Goal: Find specific page/section: Find specific page/section

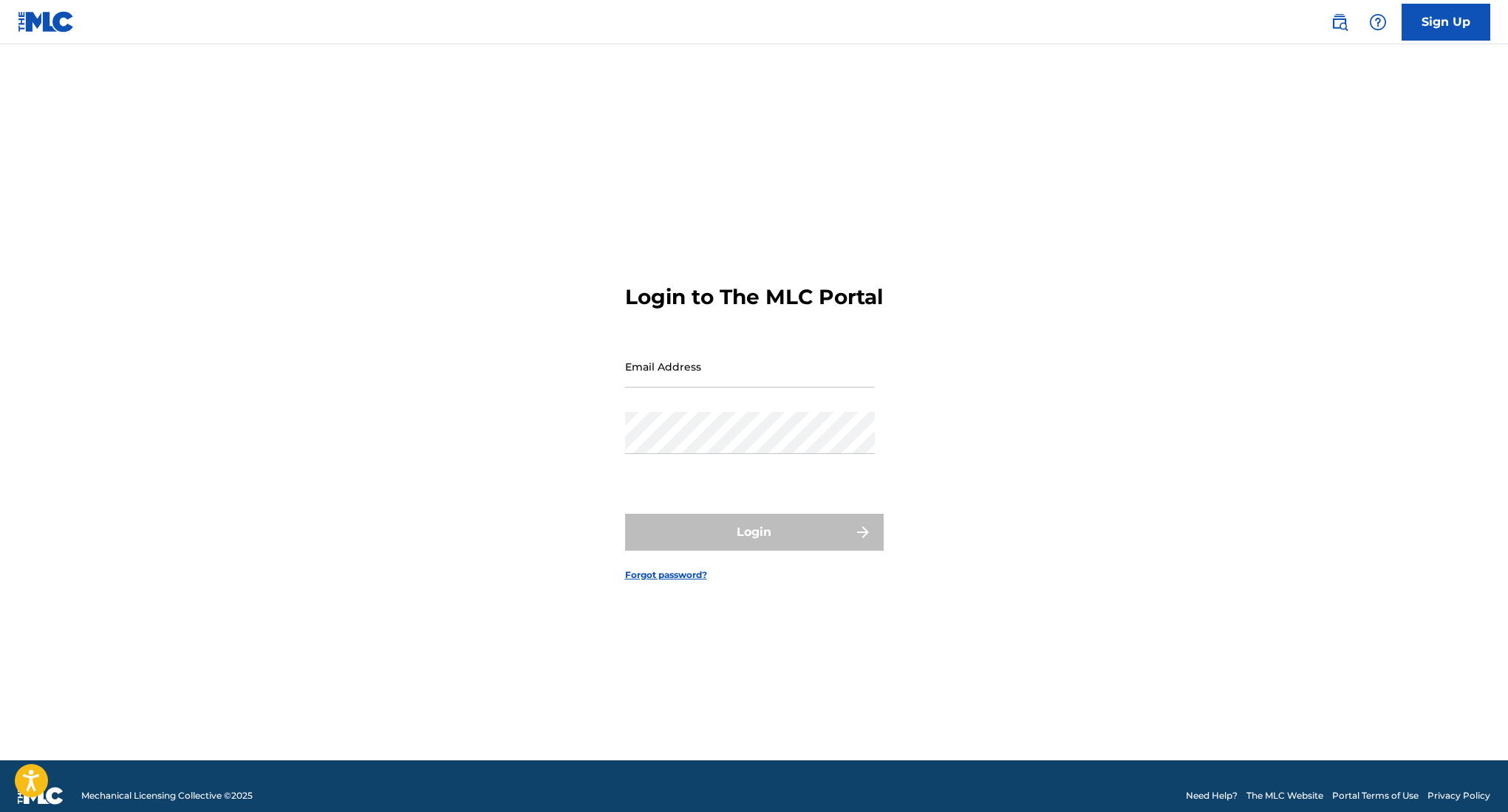
click at [679, 388] on input "Email Address" at bounding box center [750, 366] width 250 height 42
type input "[EMAIL_ADDRESS][DOMAIN_NAME]"
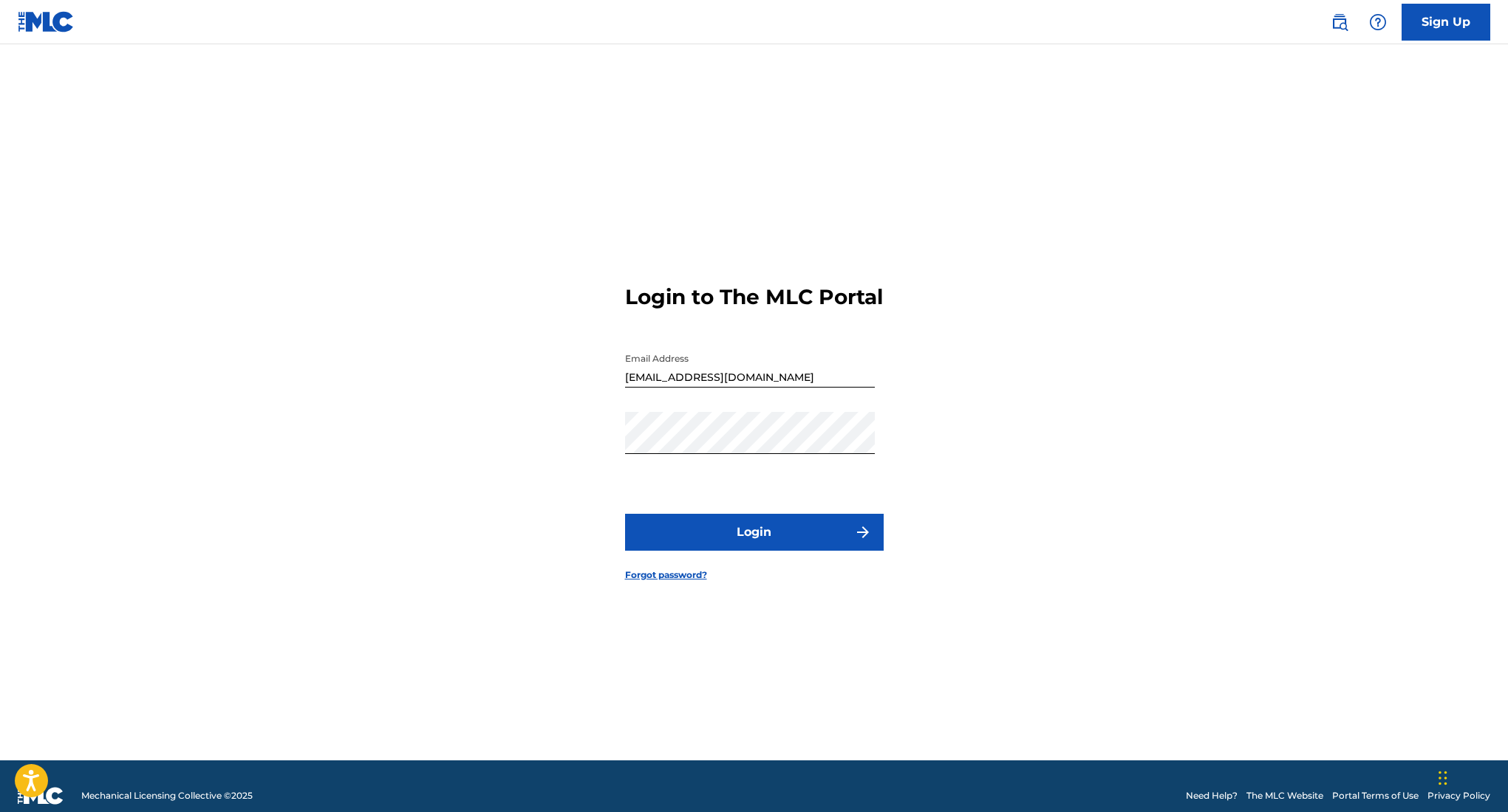
click at [745, 537] on button "Login" at bounding box center [754, 532] width 259 height 37
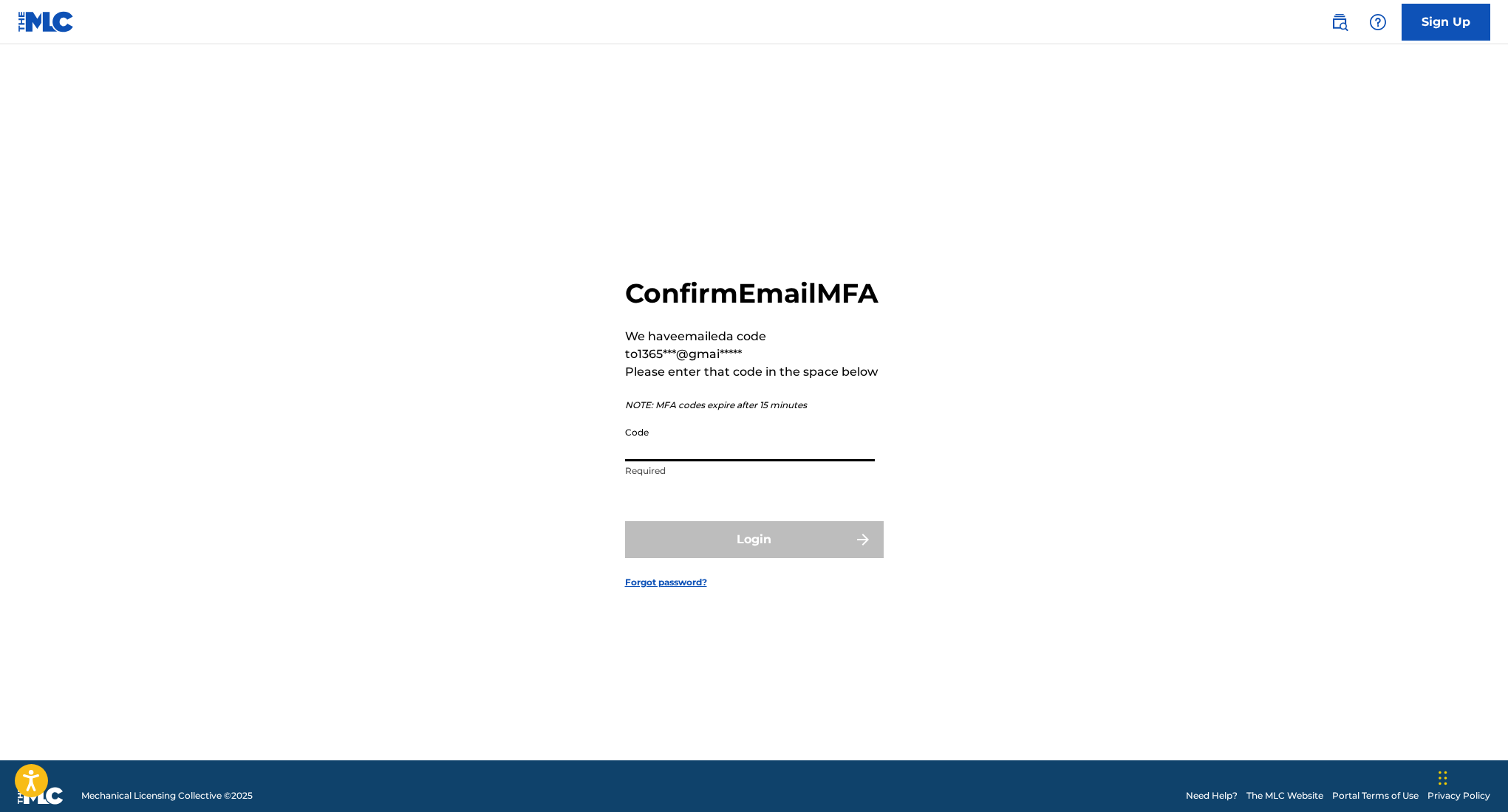
click at [721, 462] on input "Code" at bounding box center [750, 440] width 250 height 42
type input "207995"
click at [791, 544] on button "Login" at bounding box center [754, 539] width 259 height 37
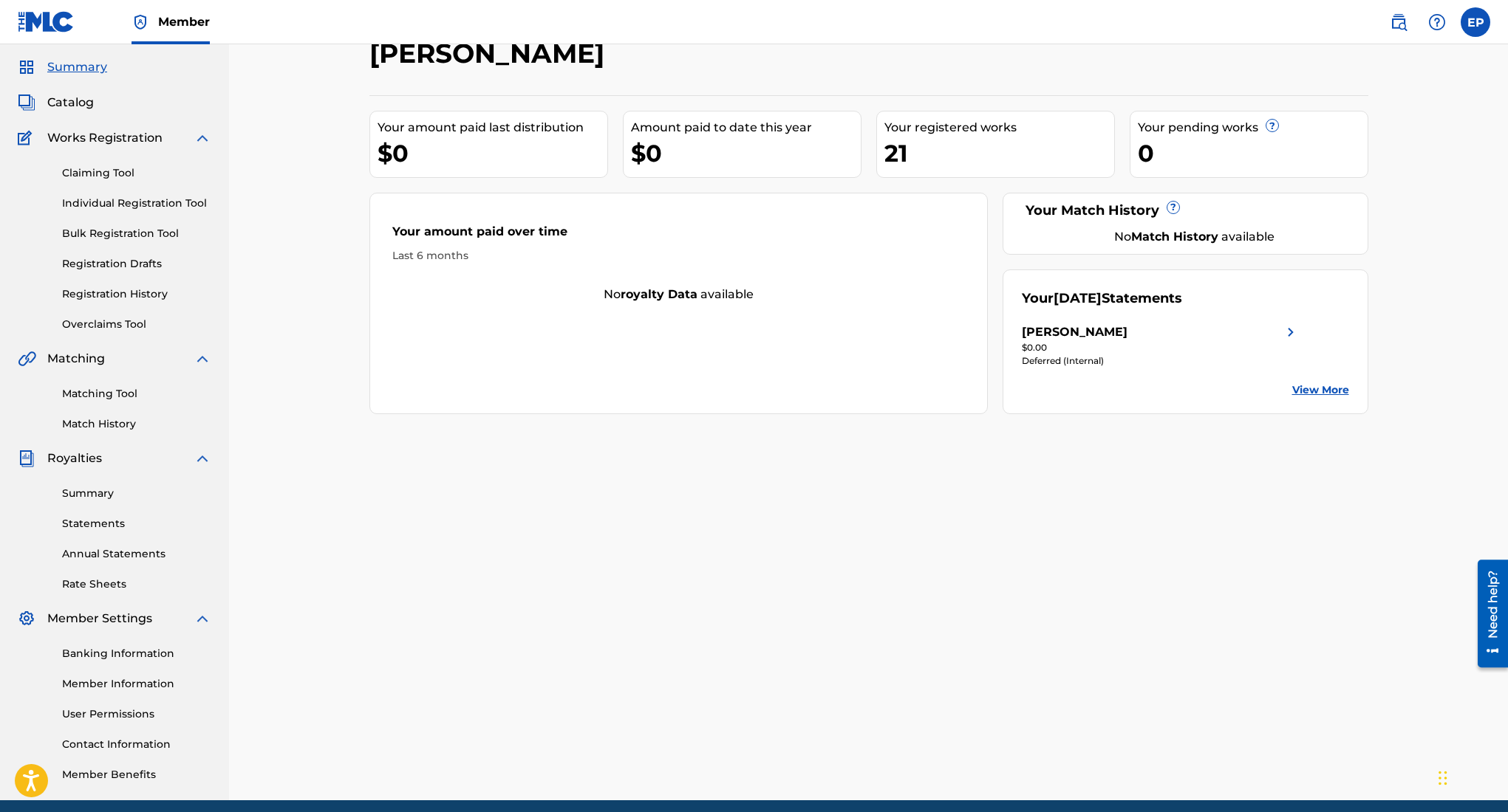
scroll to position [39, 0]
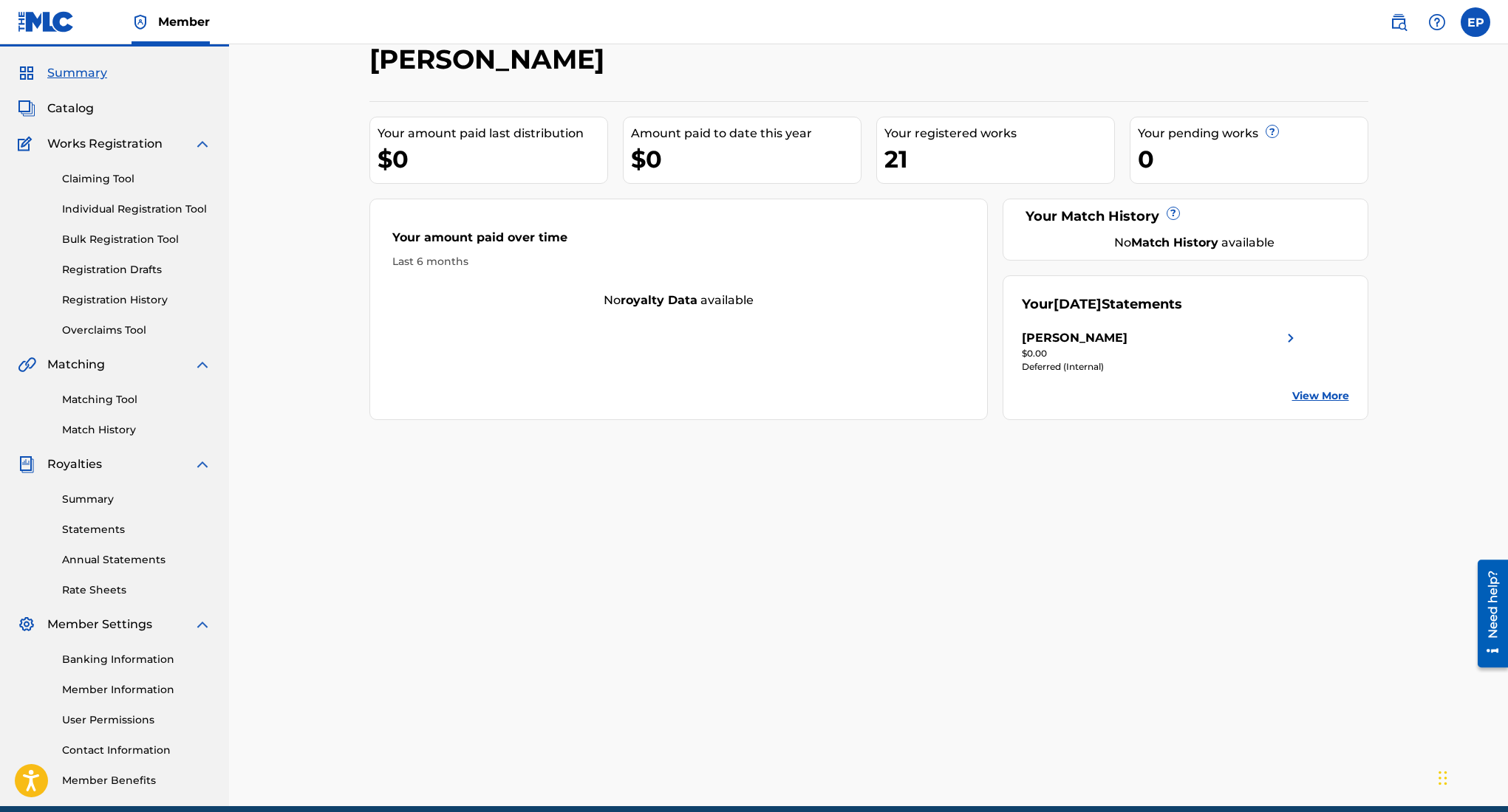
click at [75, 106] on span "Catalog" at bounding box center [71, 109] width 47 height 18
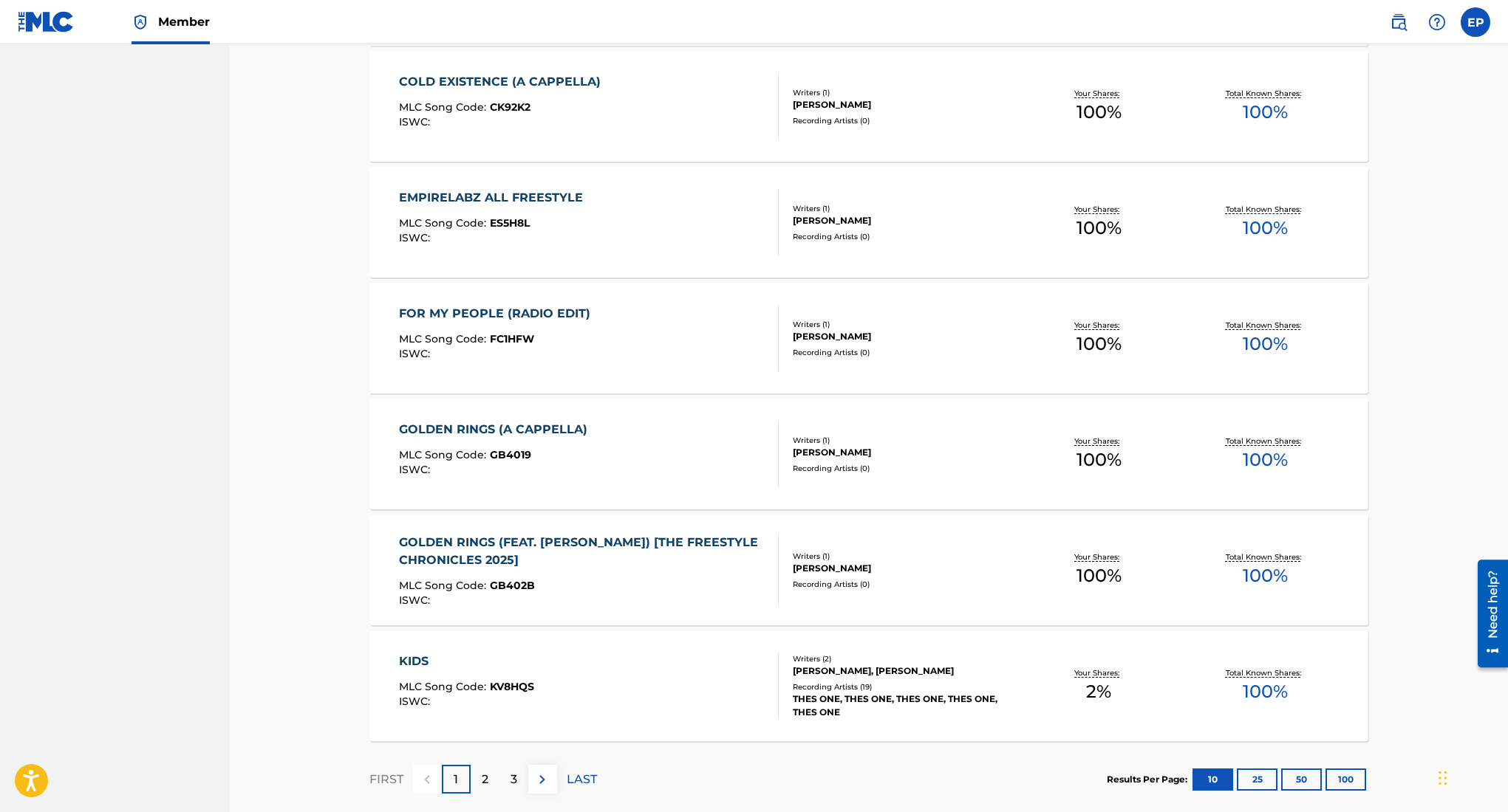
scroll to position [878, 0]
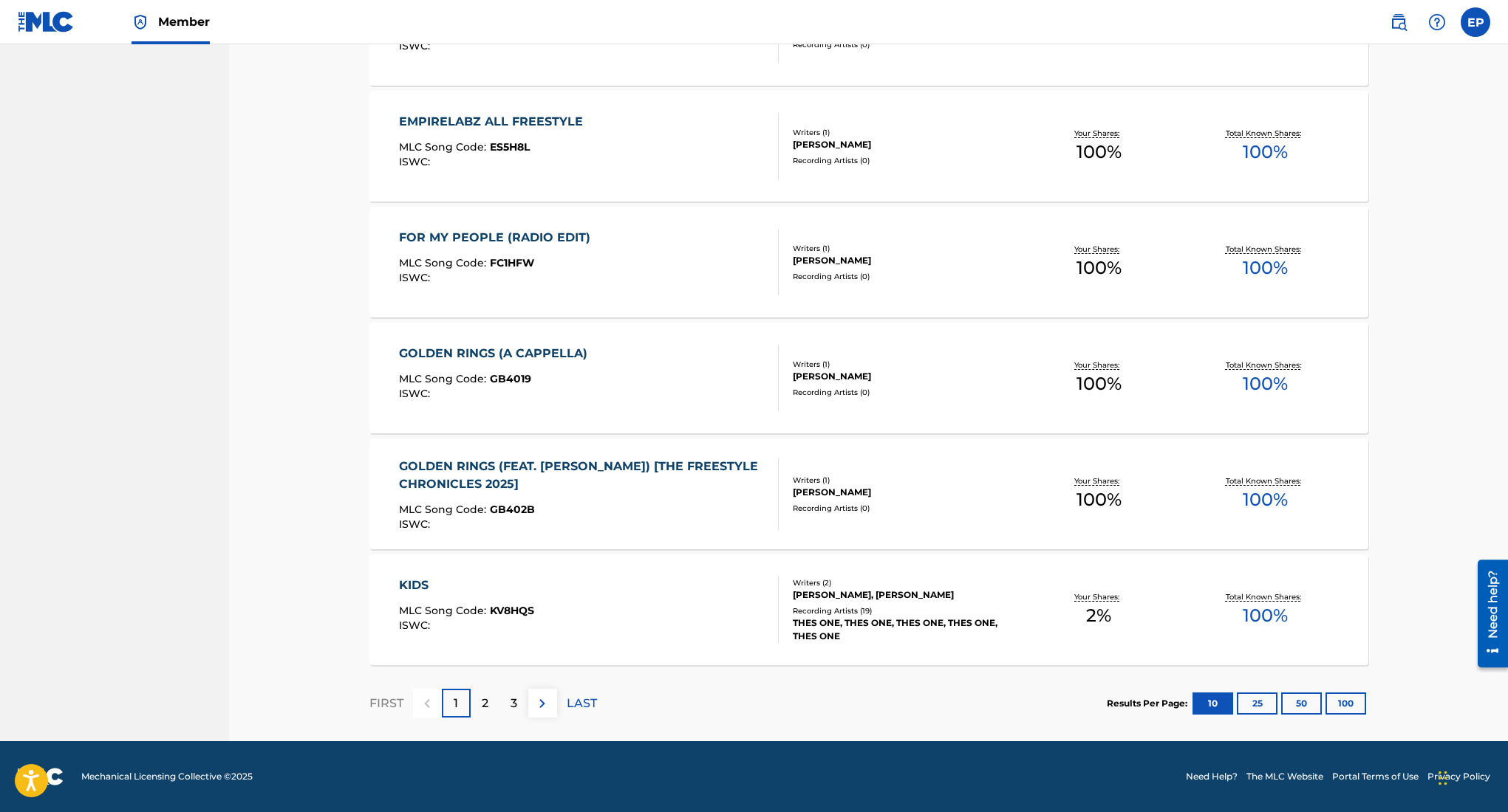
click at [513, 703] on p "3" at bounding box center [513, 704] width 6 height 18
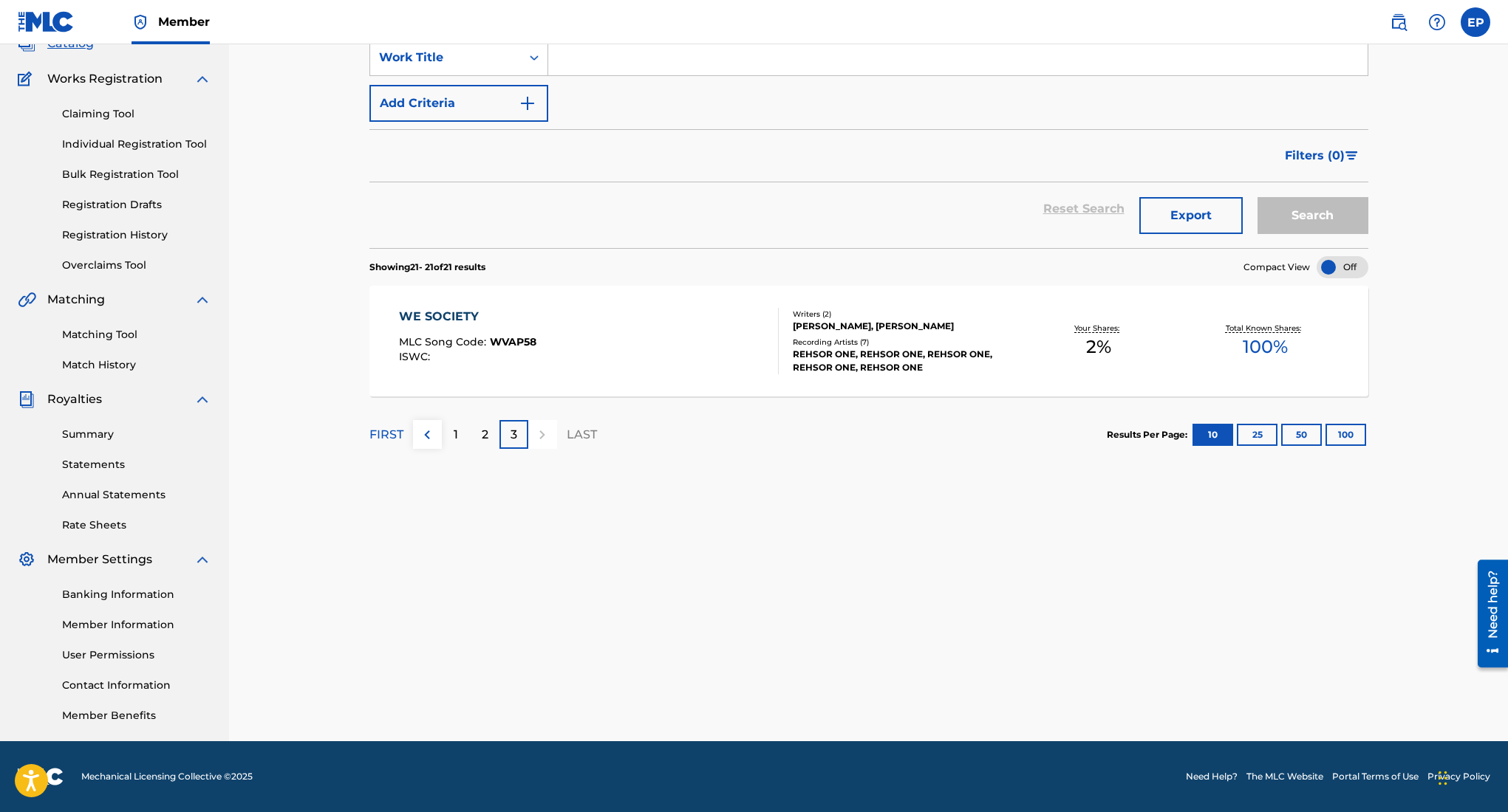
click at [485, 440] on p "2" at bounding box center [484, 435] width 6 height 18
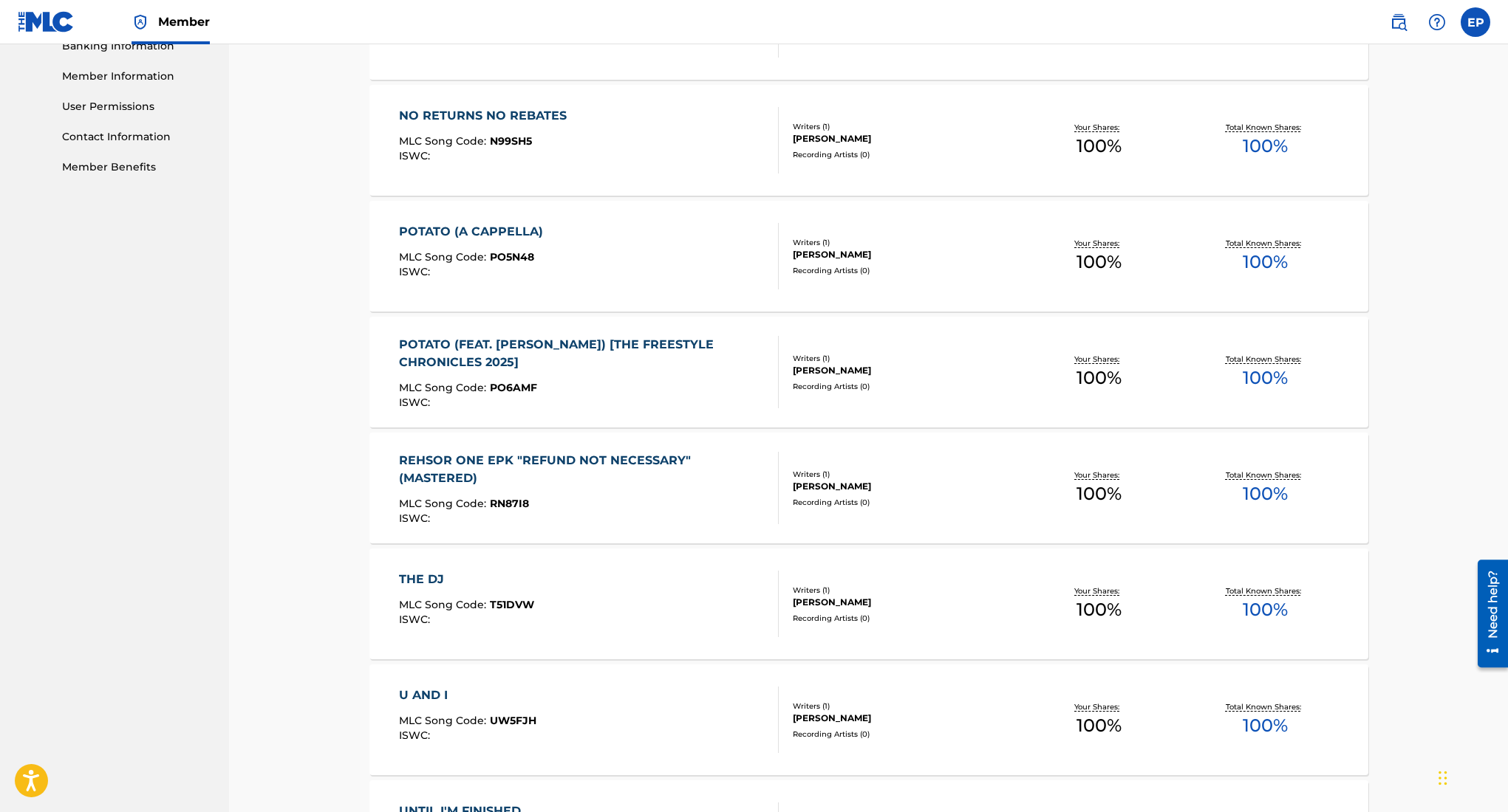
scroll to position [0, 0]
